Goal: Information Seeking & Learning: Learn about a topic

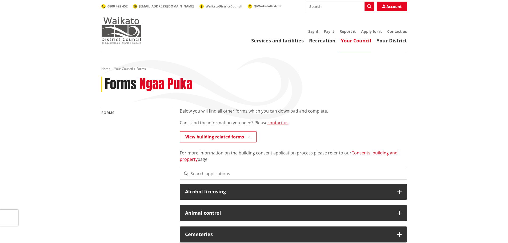
click at [130, 32] on img at bounding box center [121, 30] width 40 height 27
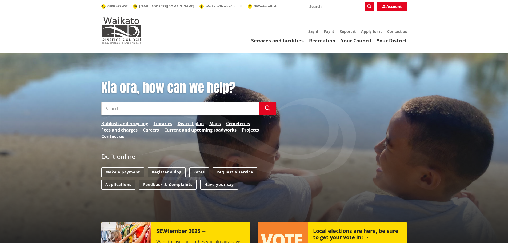
click at [204, 169] on link "Rates" at bounding box center [198, 172] width 19 height 10
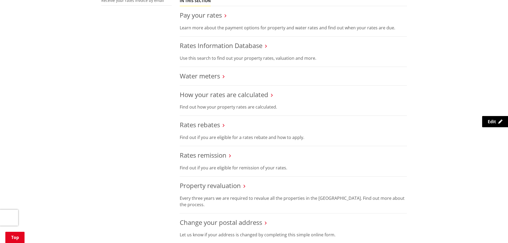
scroll to position [214, 0]
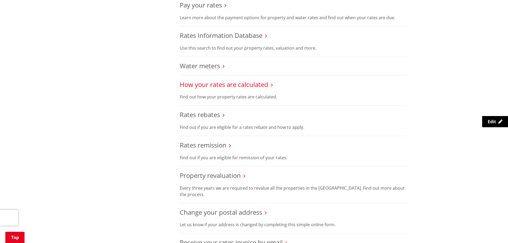
click at [218, 84] on link "How your rates are calculated" at bounding box center [224, 84] width 89 height 9
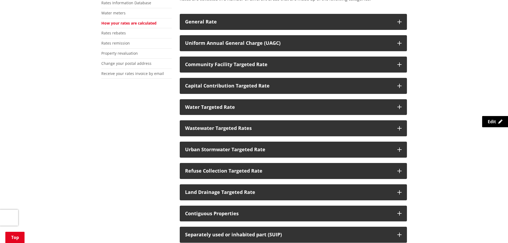
scroll to position [160, 0]
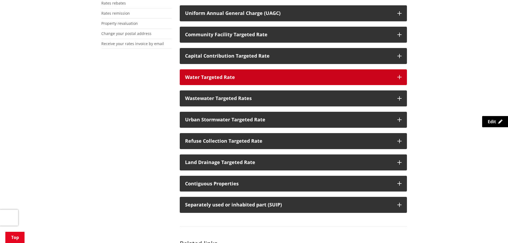
click at [213, 81] on button "Water Targeted Rate" at bounding box center [293, 77] width 227 height 16
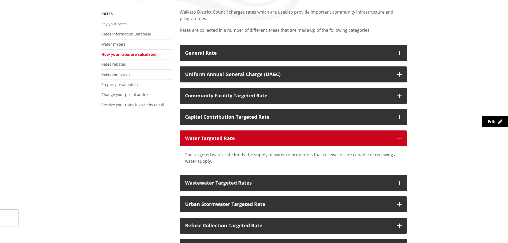
scroll to position [0, 0]
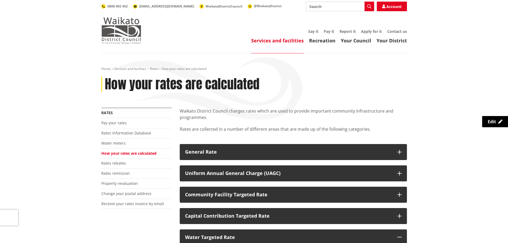
click at [118, 30] on img at bounding box center [121, 30] width 40 height 27
